Goal: Find specific page/section: Find specific page/section

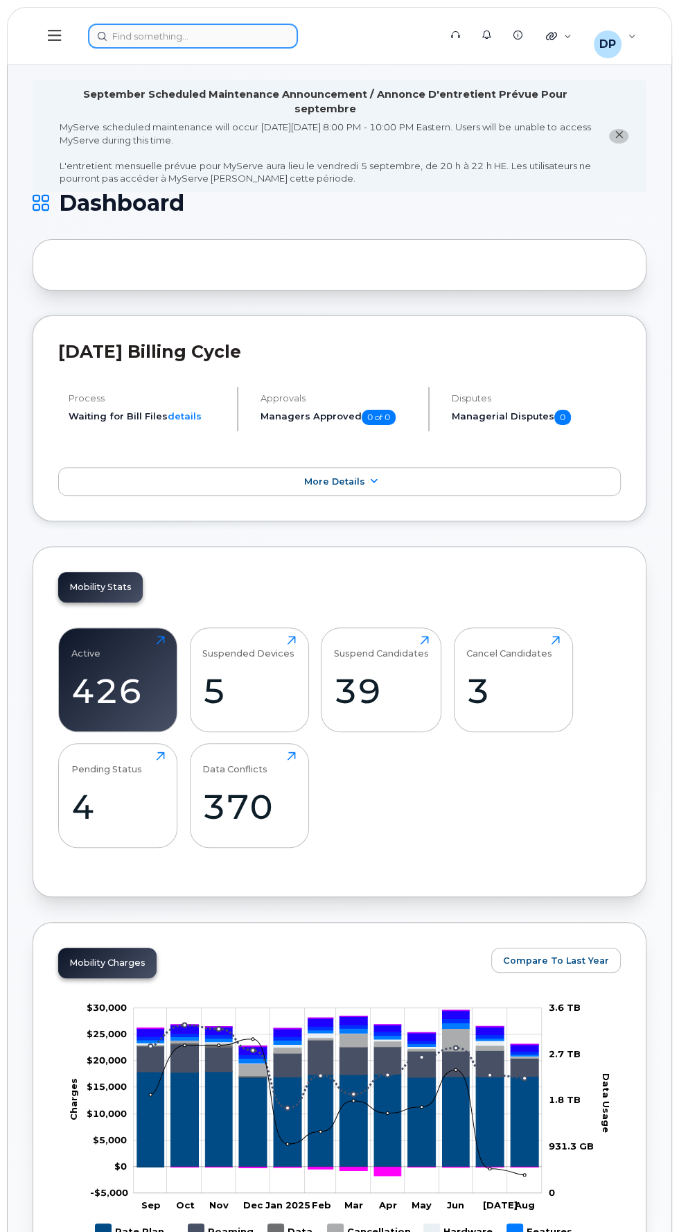
click at [141, 40] on div at bounding box center [259, 36] width 342 height 25
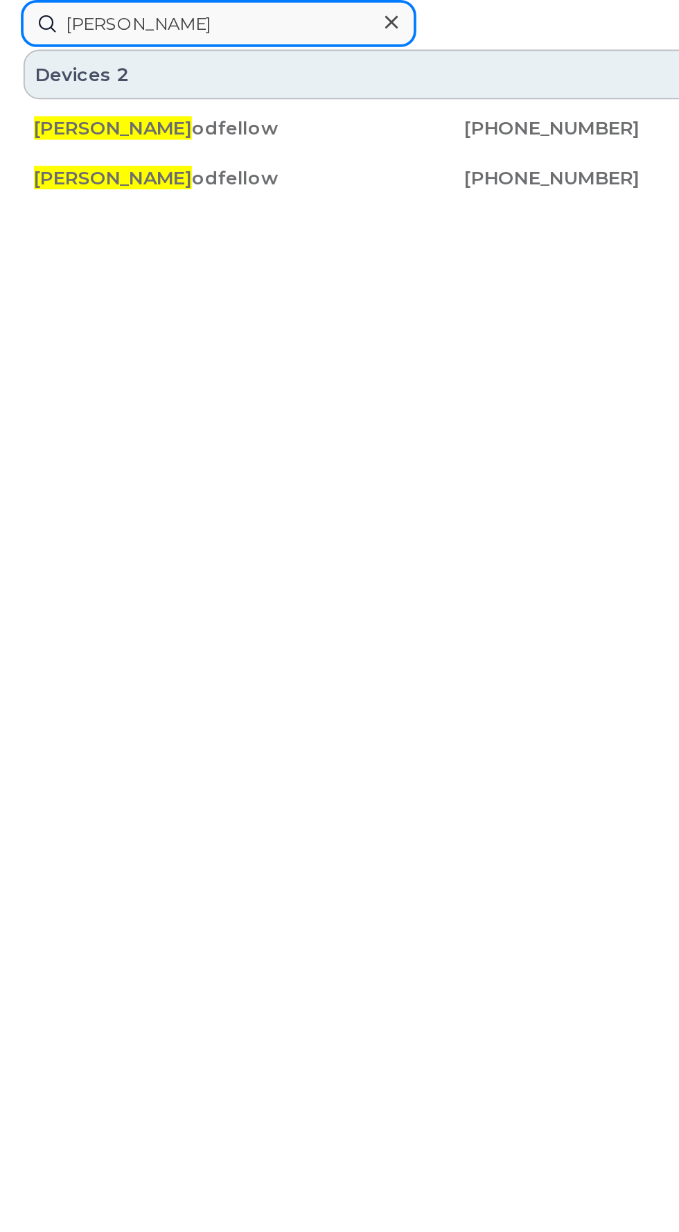
type input "Dennis go"
click at [42, 65] on span "Dennis Go" at bounding box center [60, 68] width 84 height 12
